Goal: Navigation & Orientation: Find specific page/section

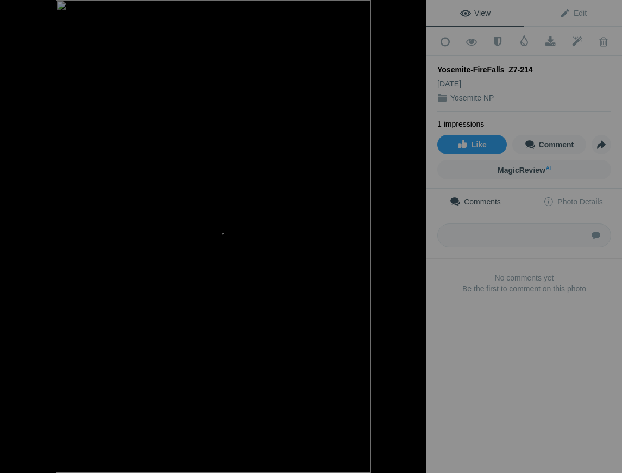
click at [415, 11] on div at bounding box center [415, 12] width 24 height 24
